Goal: Use online tool/utility

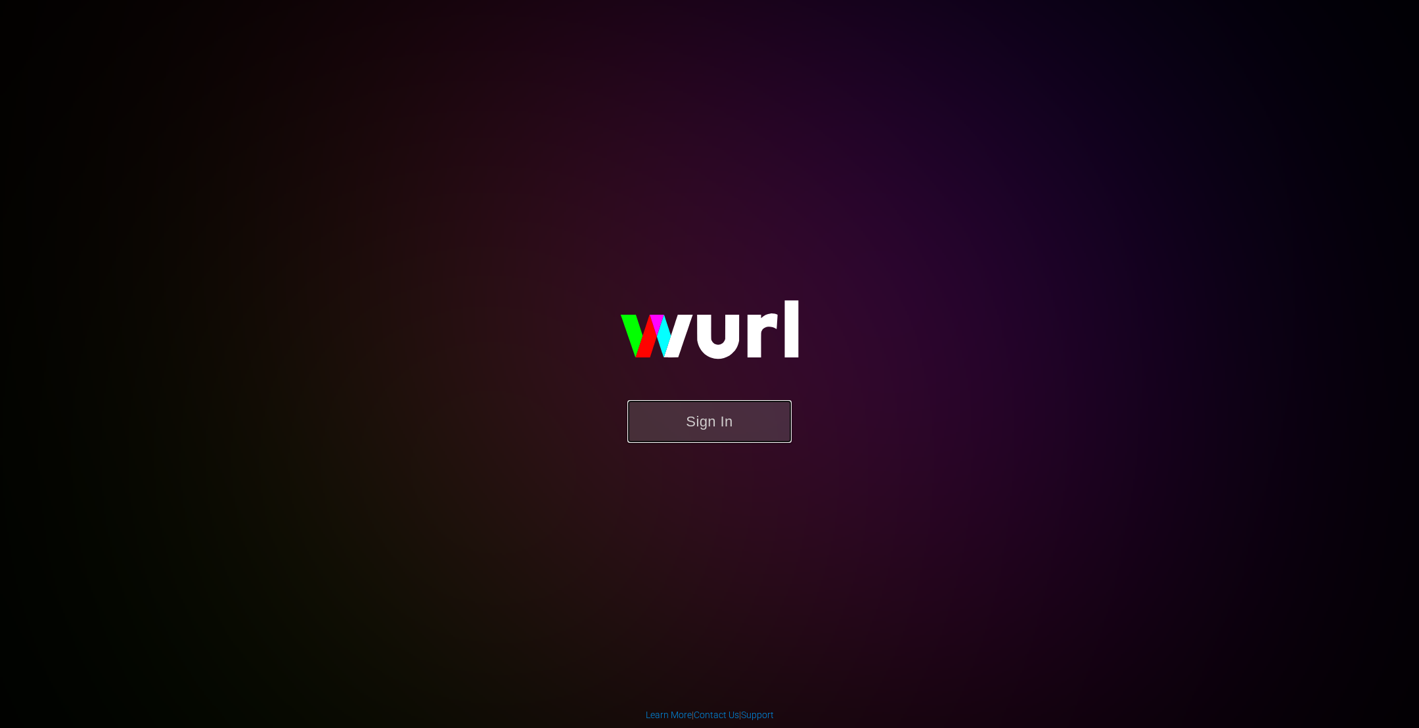
click at [700, 426] on button "Sign In" at bounding box center [709, 421] width 164 height 43
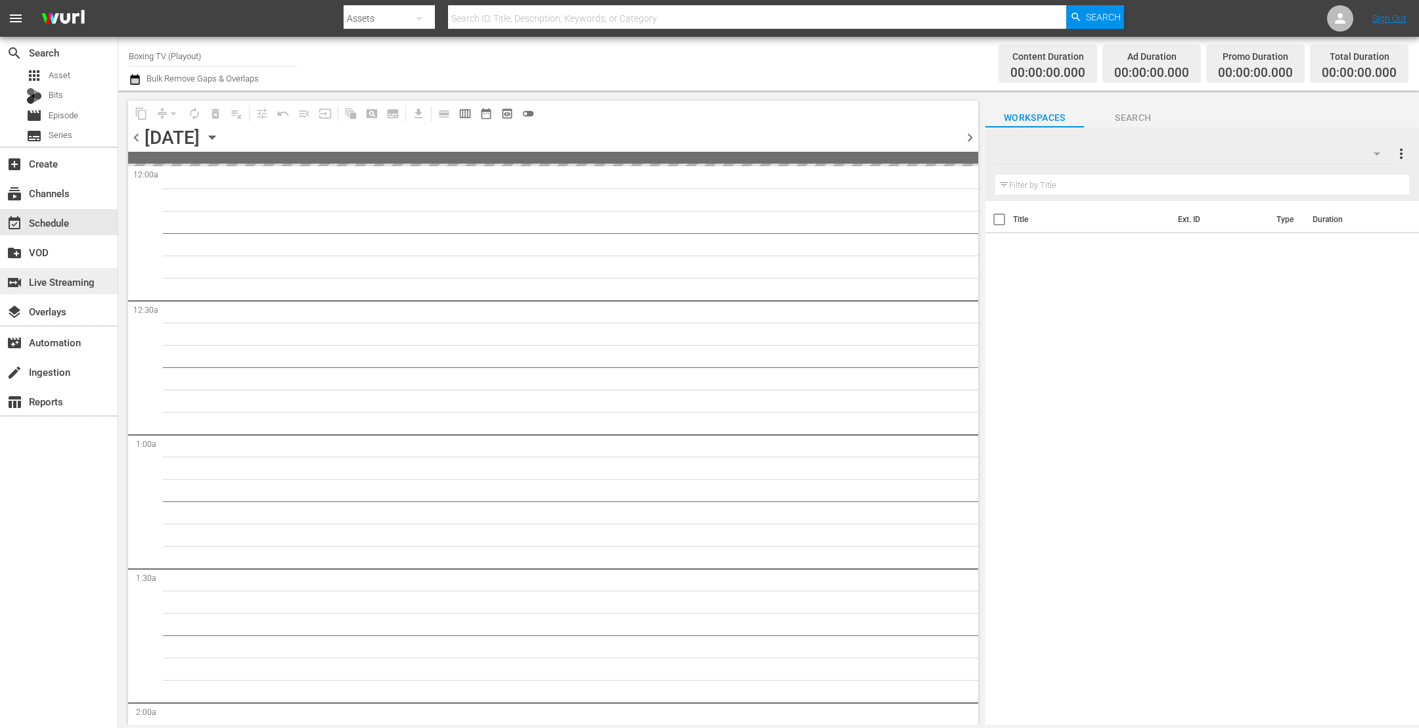
click at [67, 284] on div "switch_video Live Streaming" at bounding box center [37, 280] width 74 height 12
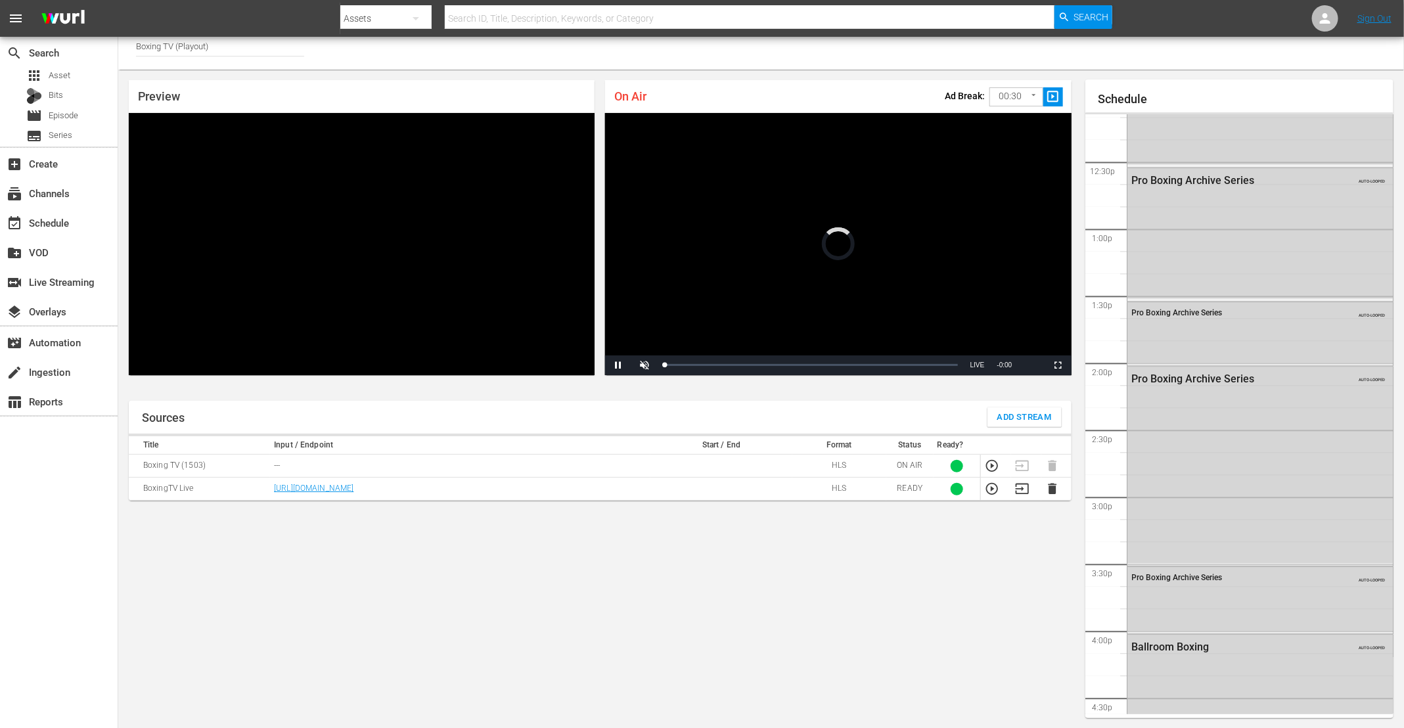
scroll to position [1092, 0]
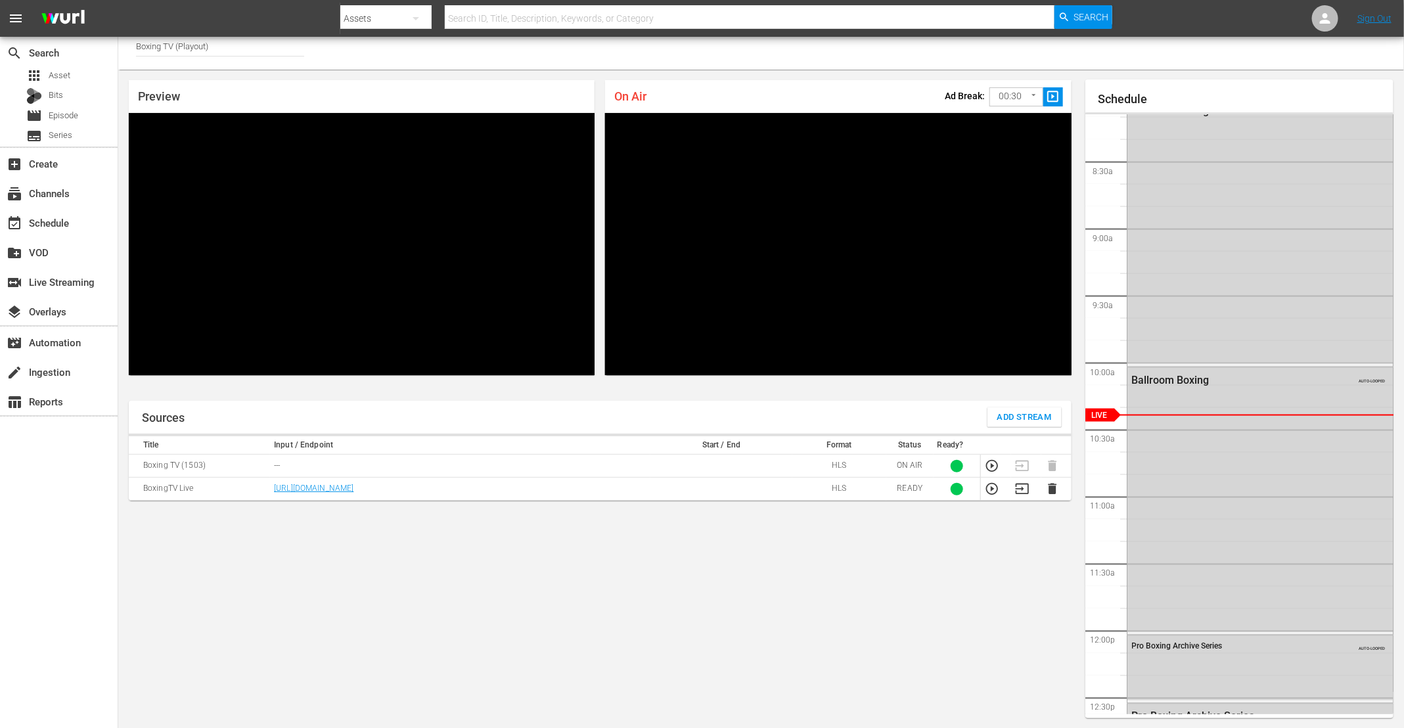
click at [945, 466] on icon "button" at bounding box center [992, 465] width 14 height 14
